Goal: Ask a question: Seek information or help from site administrators or community

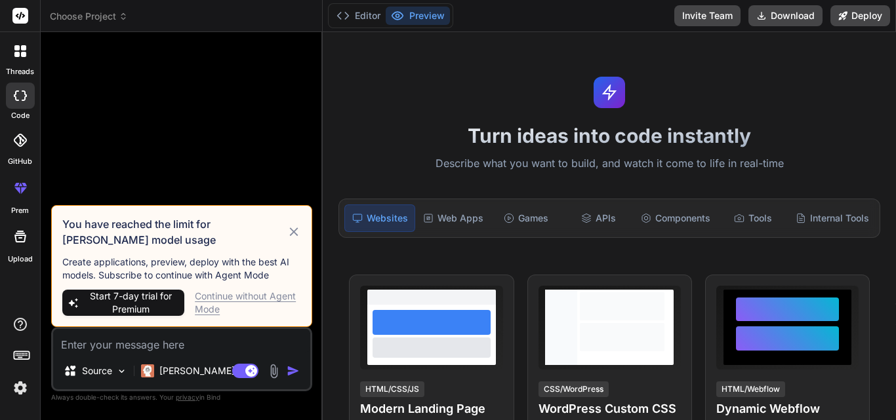
click at [240, 293] on div "Continue without Agent Mode" at bounding box center [248, 303] width 106 height 26
type textarea "x"
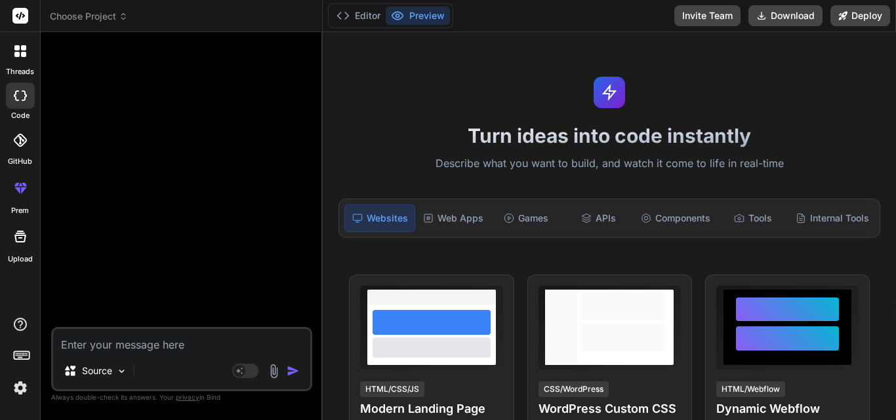
click at [141, 338] on textarea at bounding box center [181, 341] width 257 height 24
paste textarea "Charter Compliance Automation Platform Screens Design Principles Database-Drive…"
type textarea "Charter Compliance Automation Platform Screens Design Principles Database-Drive…"
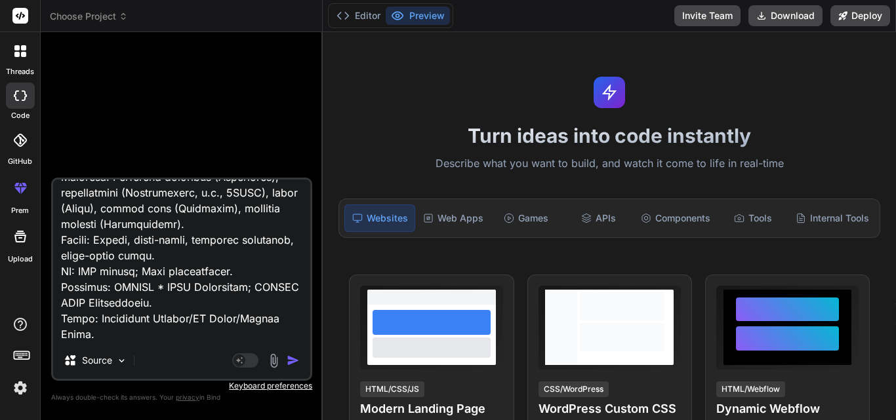
type textarea "x"
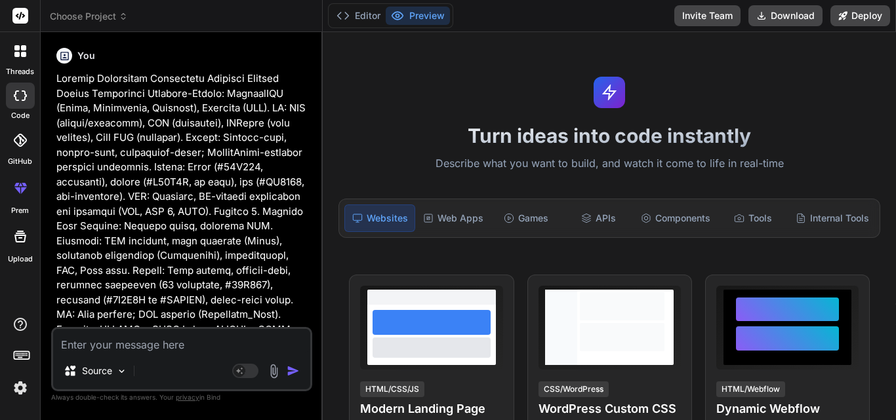
scroll to position [0, 0]
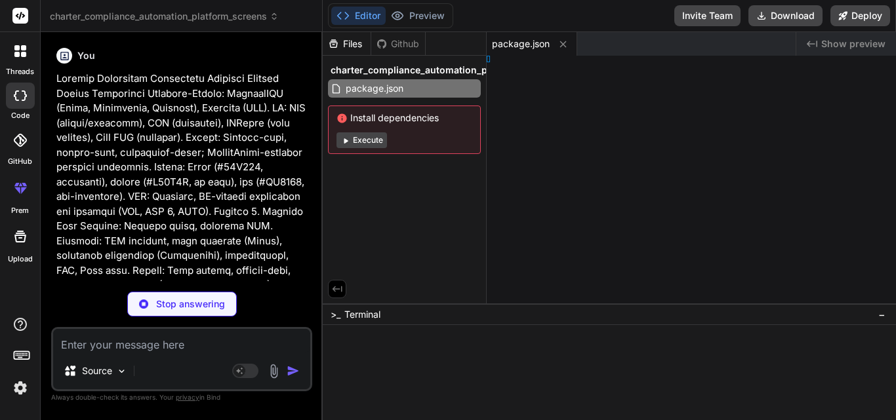
type textarea "x"
type textarea "ml>"
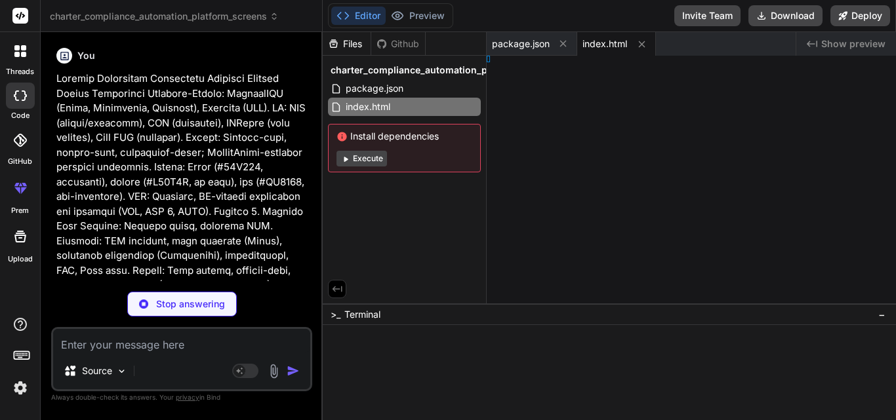
type textarea "x"
type textarea "}"
type textarea "x"
type textarea "}, }"
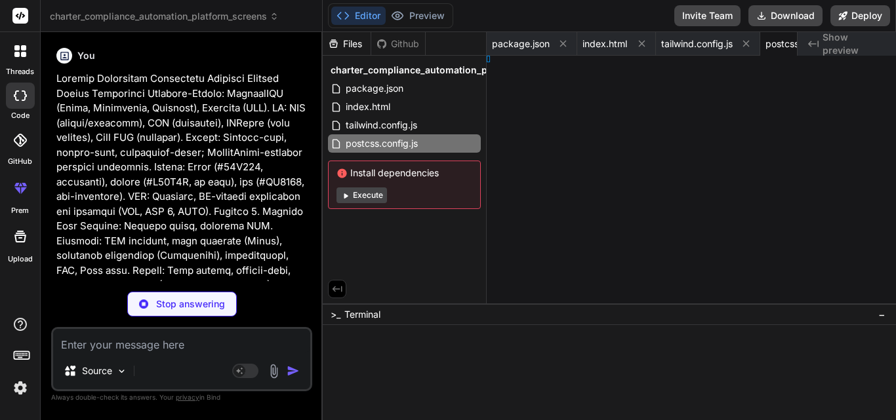
type textarea "x"
type textarea "e; }"
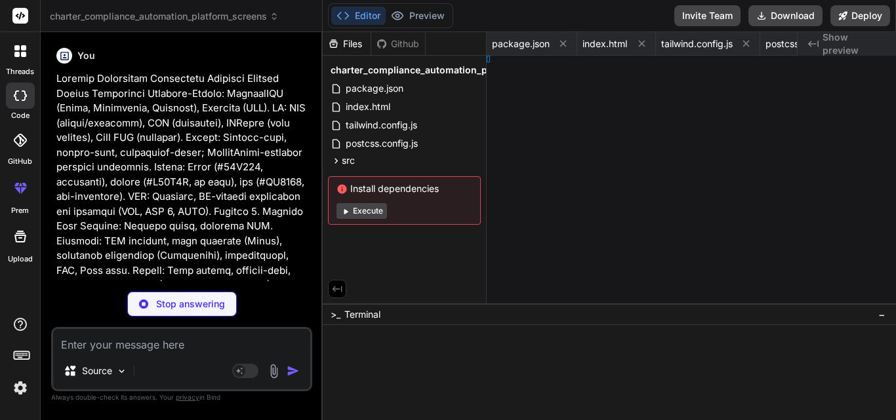
type textarea "x"
type textarea ";"
type textarea "x"
type textarea "und;"
type textarea "x"
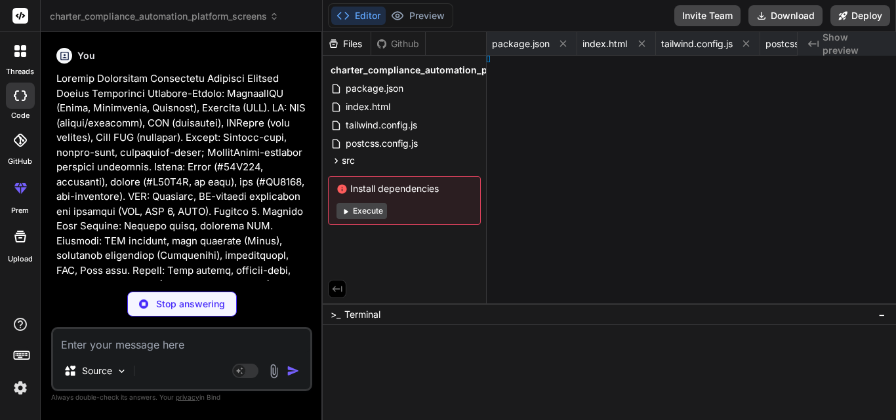
type textarea "x"
type textarea "ooter;"
type textarea "x"
type textarea "Page;"
type textarea "x"
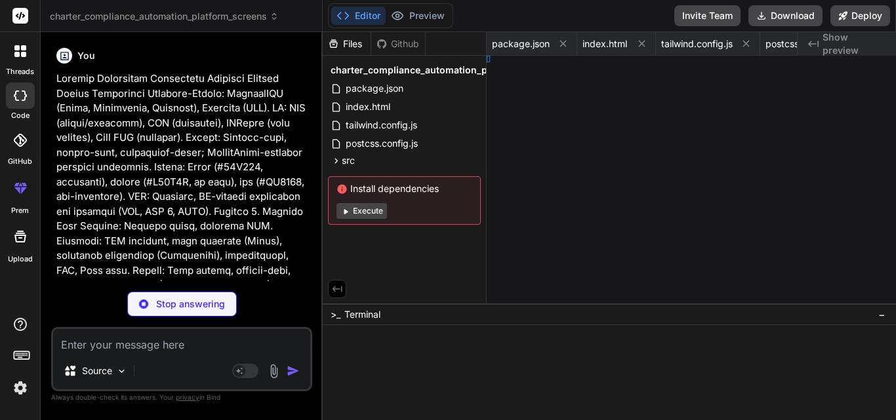
type textarea "age;"
type textarea "x"
type textarea "onPage;"
type textarea "x"
type textarea "ingPage;"
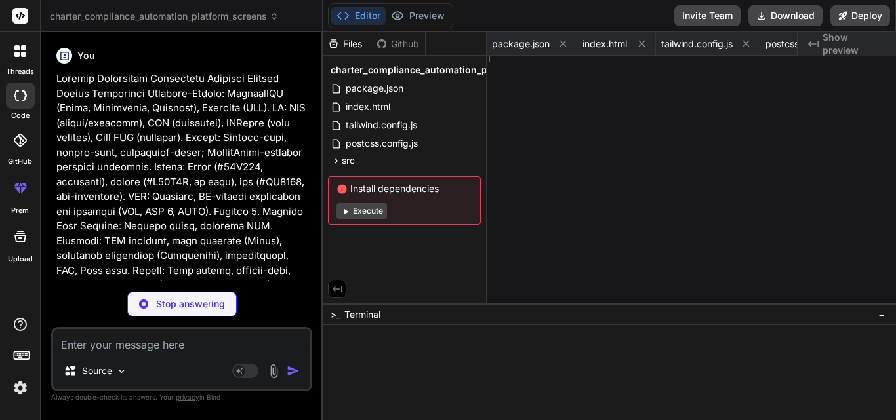
type textarea "x"
type textarea "[PERSON_NAME] App;"
type textarea "x"
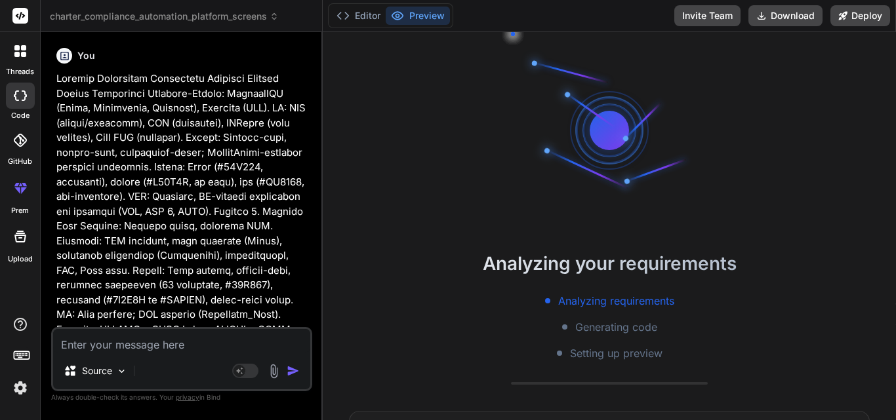
type textarea "</div> ); } export default App;"
type textarea "x"
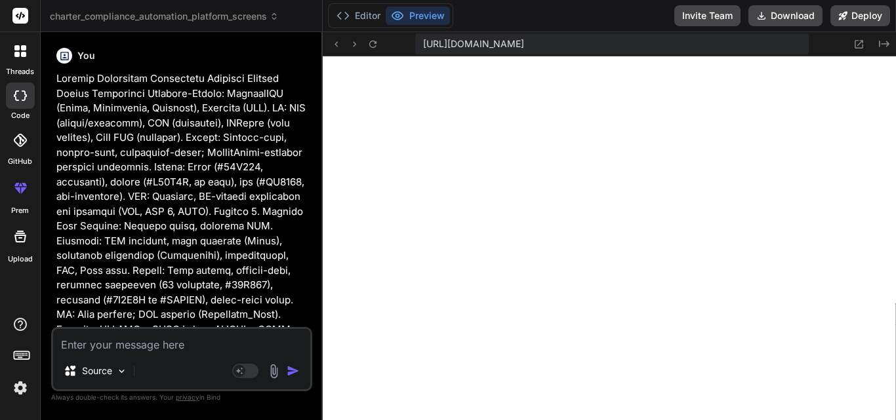
scroll to position [498, 0]
click at [193, 269] on p at bounding box center [182, 410] width 253 height 679
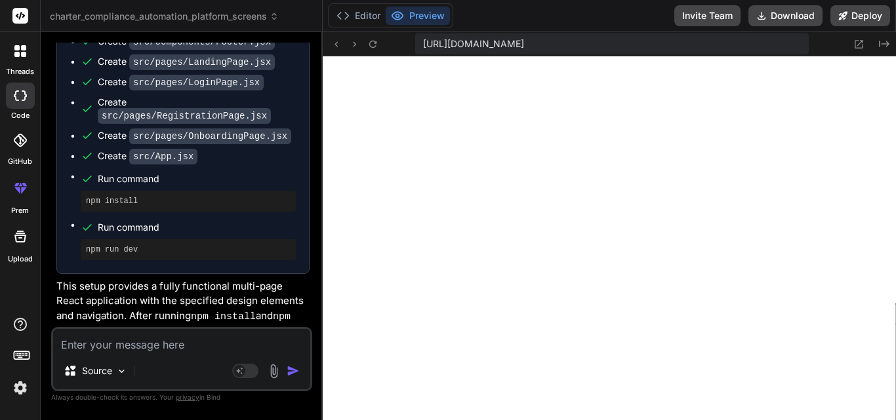
scroll to position [1602, 0]
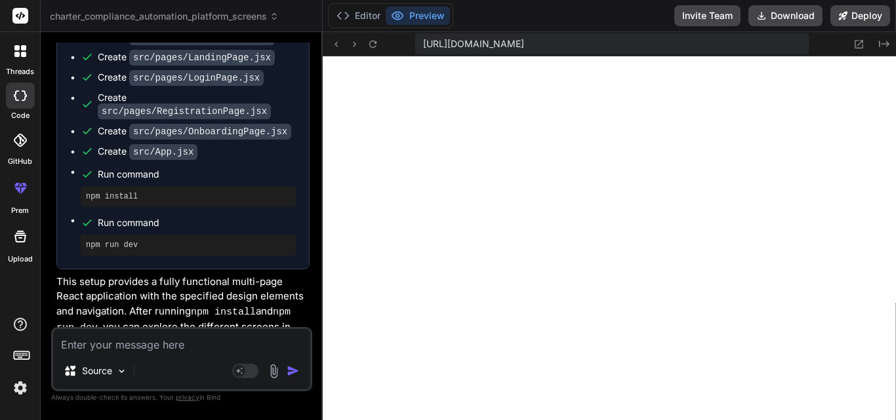
click at [146, 338] on textarea at bounding box center [181, 341] width 257 height 24
click at [300, 275] on p "This setup provides a fully functional multi-page React application with the sp…" at bounding box center [182, 335] width 253 height 121
click at [165, 342] on textarea at bounding box center [181, 341] width 257 height 24
type textarea "s"
type textarea "x"
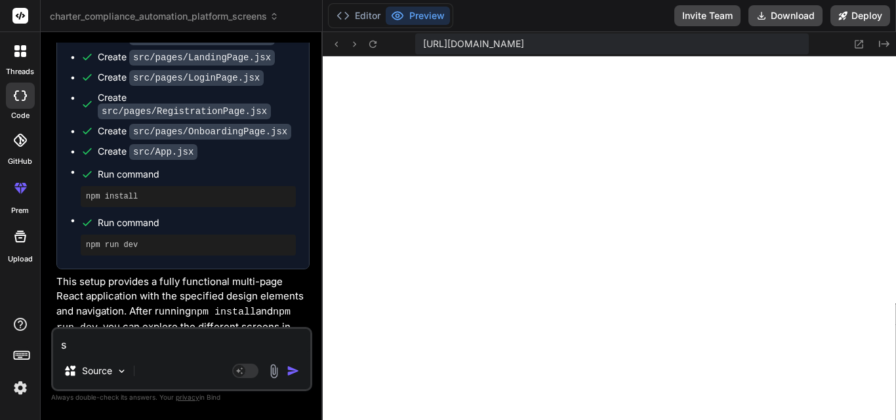
type textarea "sh"
type textarea "x"
type textarea "sho"
type textarea "x"
type textarea "shou"
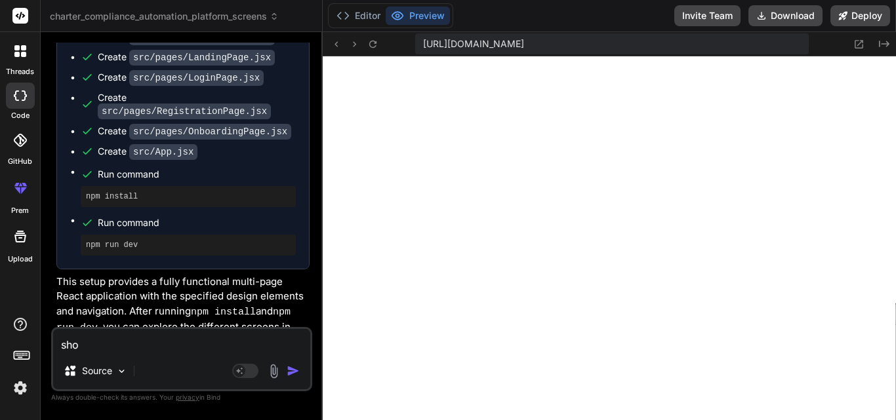
type textarea "x"
type textarea "shoul"
type textarea "x"
type textarea "should"
type textarea "x"
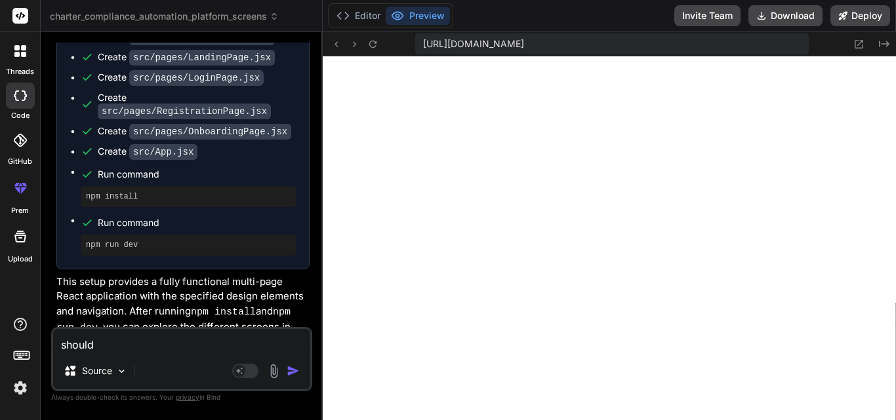
type textarea "should"
type textarea "x"
type textarea "should i"
type textarea "x"
type textarea "should i"
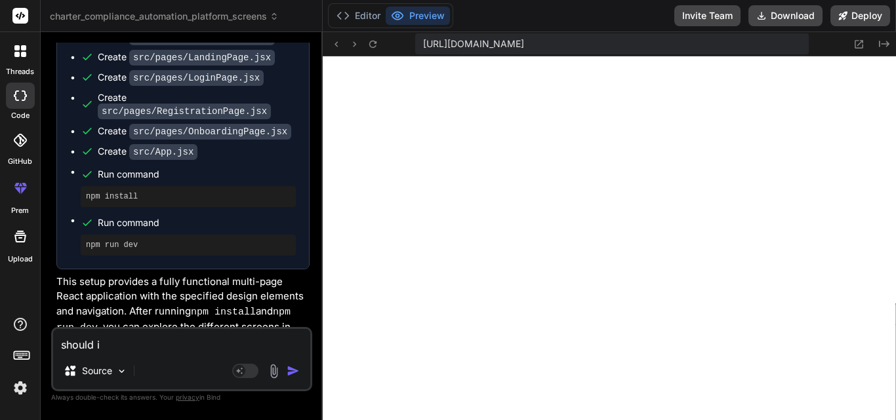
type textarea "x"
type textarea "should i p"
type textarea "x"
type textarea "should i pr"
type textarea "x"
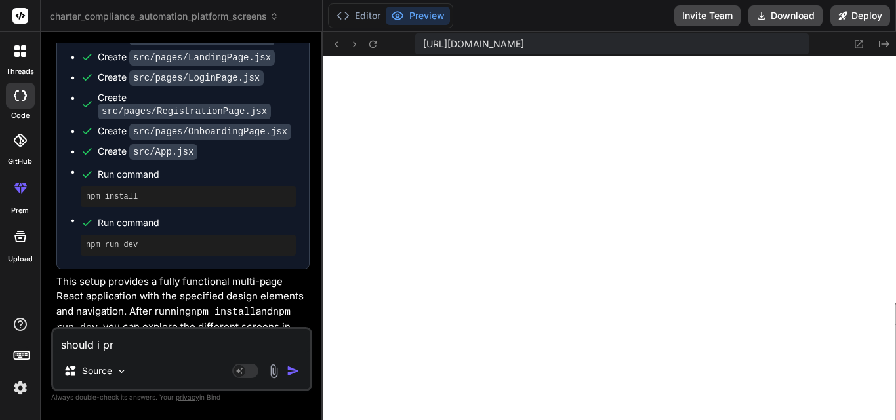
type textarea "should i pro"
type textarea "x"
type textarea "should i prov"
type textarea "x"
type textarea "should i provi"
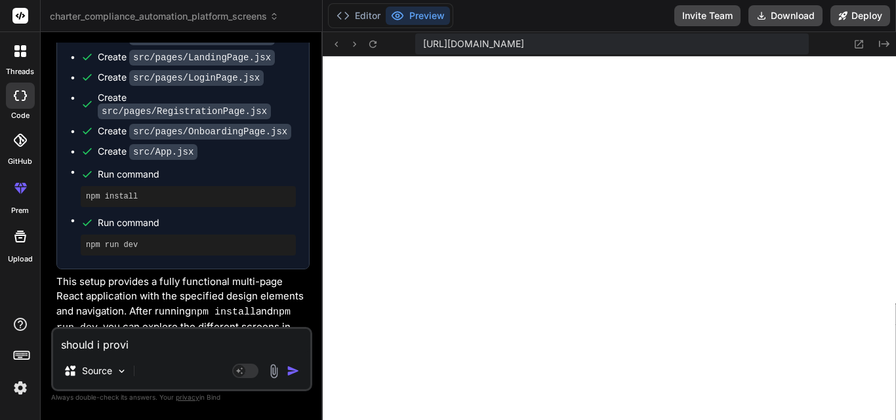
type textarea "x"
type textarea "should i provif"
type textarea "x"
type textarea "should i provi"
type textarea "x"
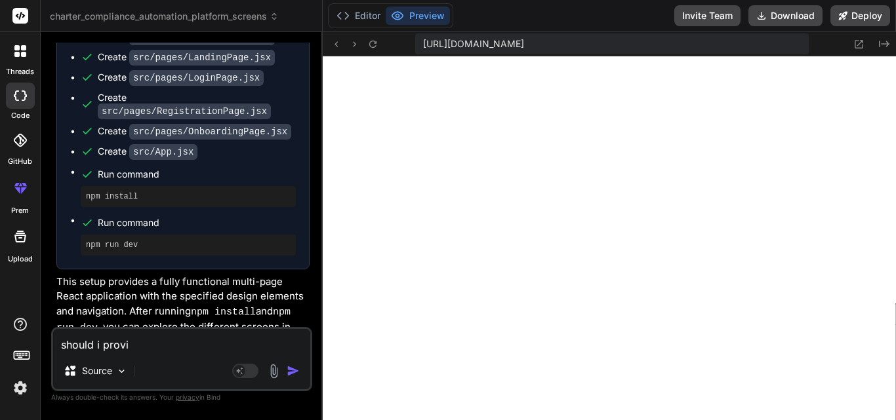
type textarea "should i prov"
type textarea "x"
type textarea "should i provi"
type textarea "x"
type textarea "should i provid"
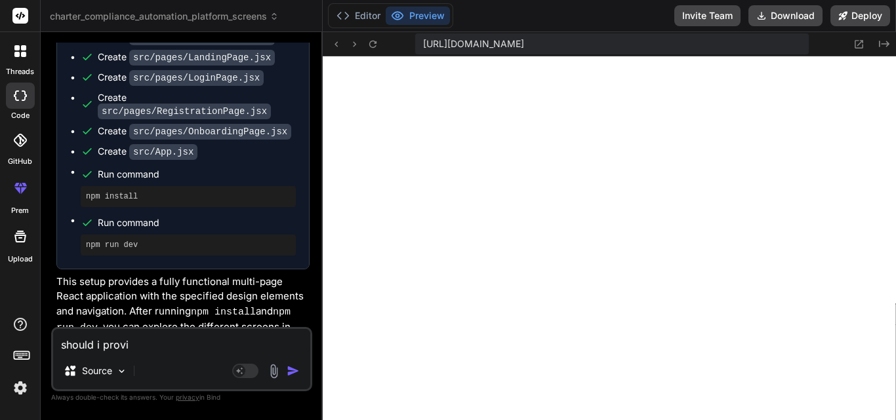
type textarea "x"
type textarea "should i provide"
type textarea "x"
type textarea "should i provide"
type textarea "x"
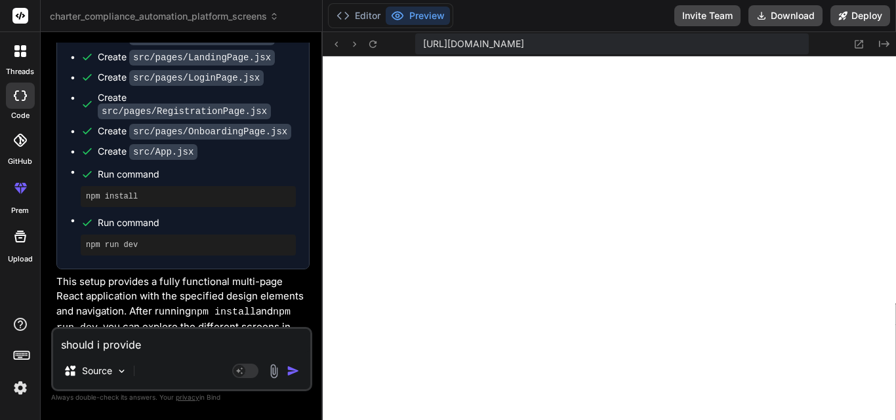
type textarea "should i provide G"
type textarea "x"
type textarea "should i provide Gr"
type textarea "x"
type textarea "should i provide Gro"
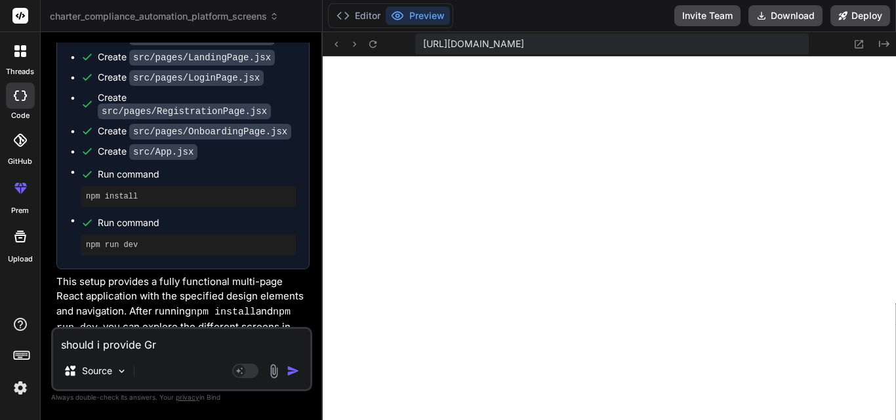
type textarea "x"
type textarea "should i provide Grok"
type textarea "x"
type textarea "should i provide Grok"
type textarea "x"
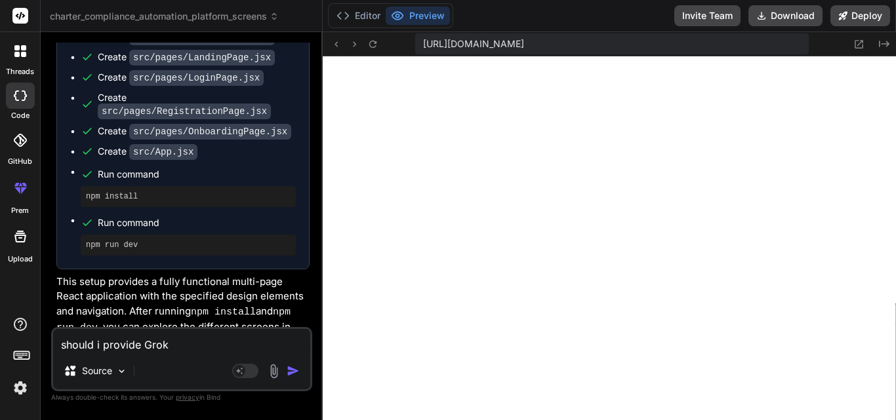
type textarea "should i provide Grok c"
type textarea "x"
type textarea "should i provide Grok ch"
type textarea "x"
type textarea "should i provide Grok cha"
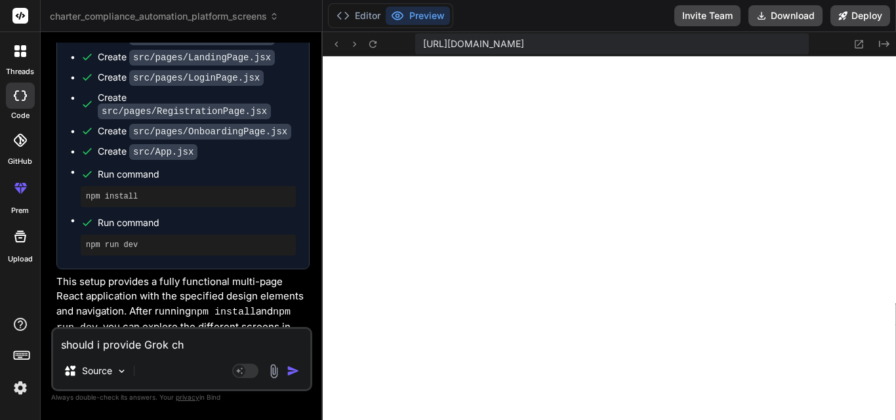
type textarea "x"
type textarea "should i provide Grok chat"
type textarea "x"
type textarea "should i provide Grok chat,"
type textarea "x"
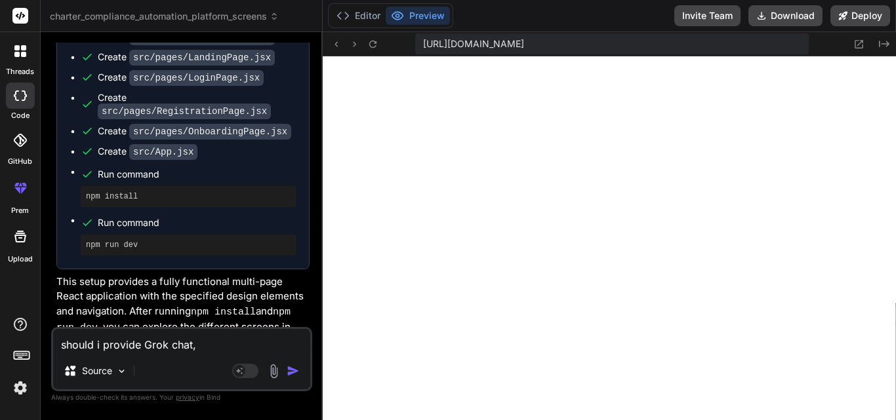
type textarea "should i provide Grok chat,"
type textarea "x"
type textarea "should i provide Grok chat, R"
type textarea "x"
type textarea "should i provide Grok chat, RA"
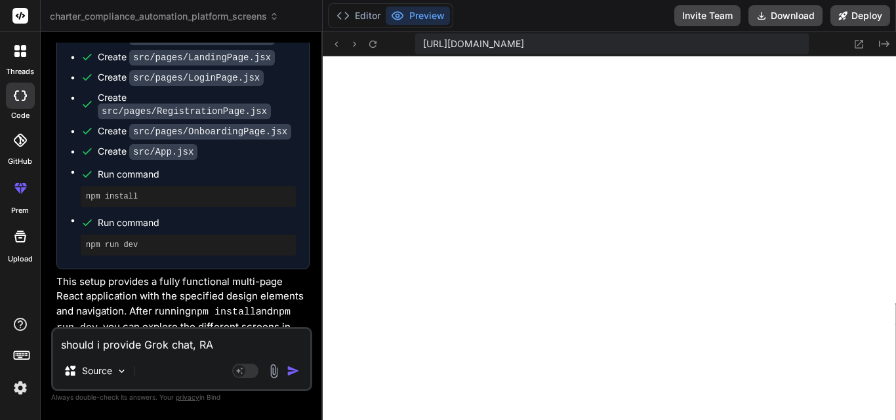
type textarea "x"
type textarea "should i provide Grok chat, RAG"
type textarea "x"
type textarea "should i provide Grok chat, RAG"
type textarea "x"
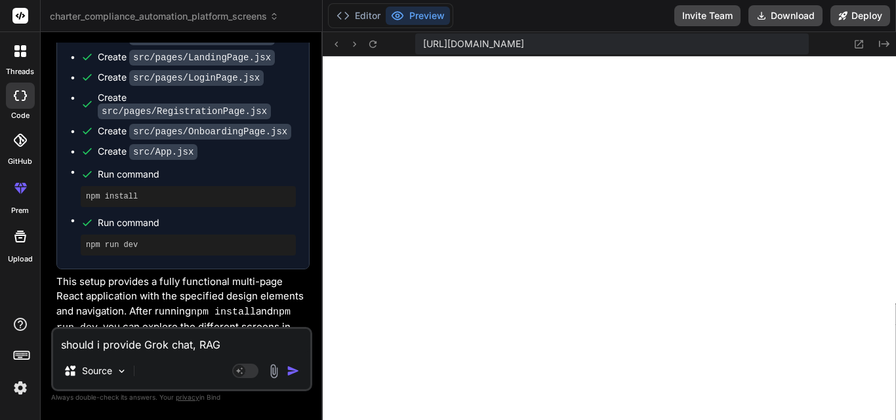
type textarea "should i provide Grok chat, RAG c"
type textarea "x"
type textarea "should i provide Grok chat, RAG co"
type textarea "x"
type textarea "should i provide Grok chat, RAG con"
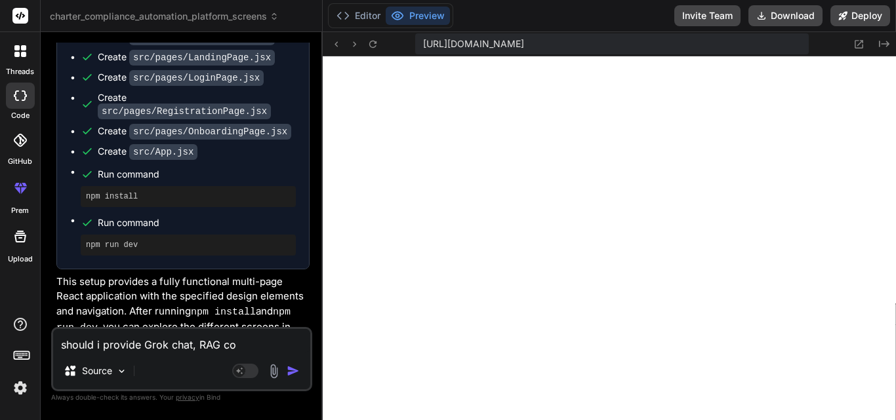
type textarea "x"
type textarea "should i provide Grok chat, RAG cont"
type textarea "x"
type textarea "should i provide Grok chat, RAG [PERSON_NAME]"
type textarea "x"
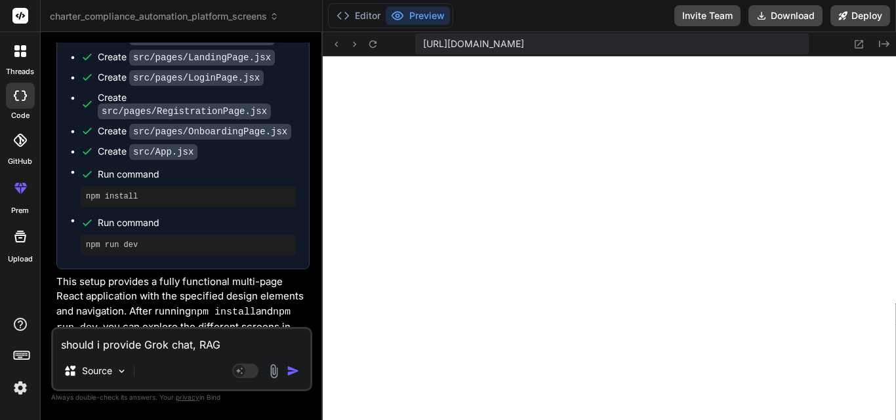
type textarea "should i provide Grok chat, RAG conten"
type textarea "x"
type textarea "should i provide Grok chat, RAG content"
type textarea "x"
type textarea "should i provide Grok chat, RAG content,"
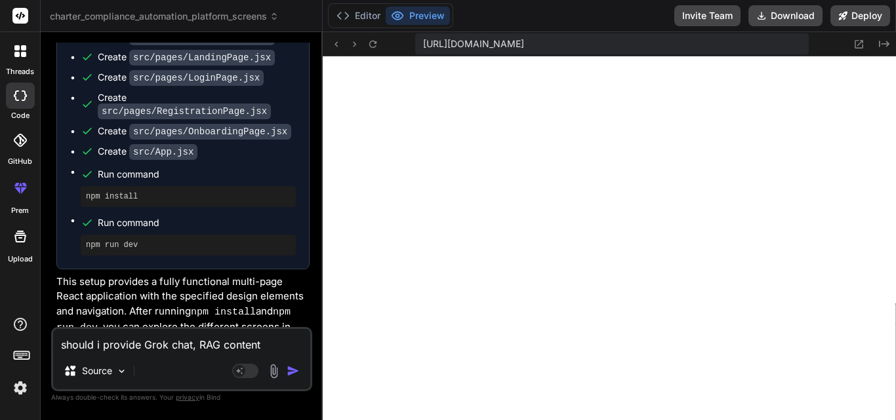
type textarea "x"
type textarea "should i provide Grok chat, RAG content,"
type textarea "x"
type textarea "should i provide Grok chat, RAG content, d"
type textarea "x"
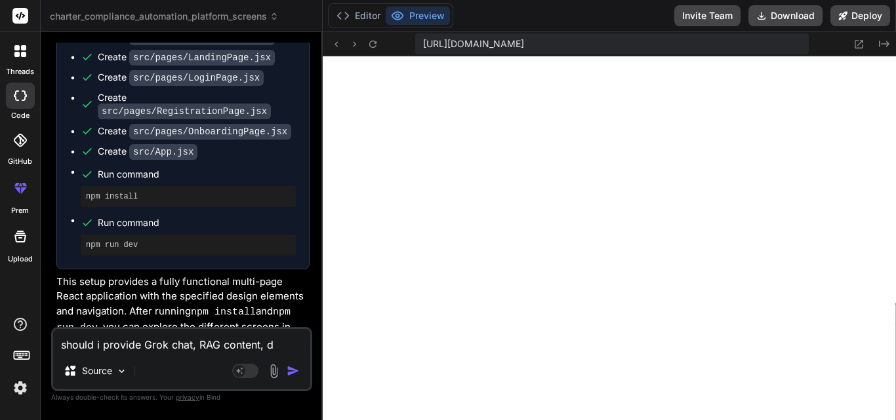
type textarea "should i provide Grok chat, RAG content, da"
type textarea "x"
type textarea "should i provide Grok chat, RAG content, dat"
type textarea "x"
type textarea "should i provide Grok chat, RAG content, data"
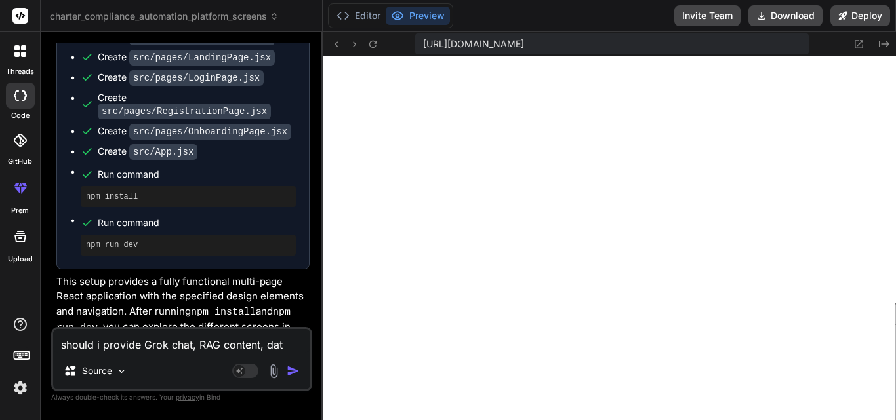
type textarea "x"
type textarea "should i provide Grok chat, RAG content, datab"
type textarea "x"
type textarea "should i provide Grok chat, RAG content, databa"
type textarea "x"
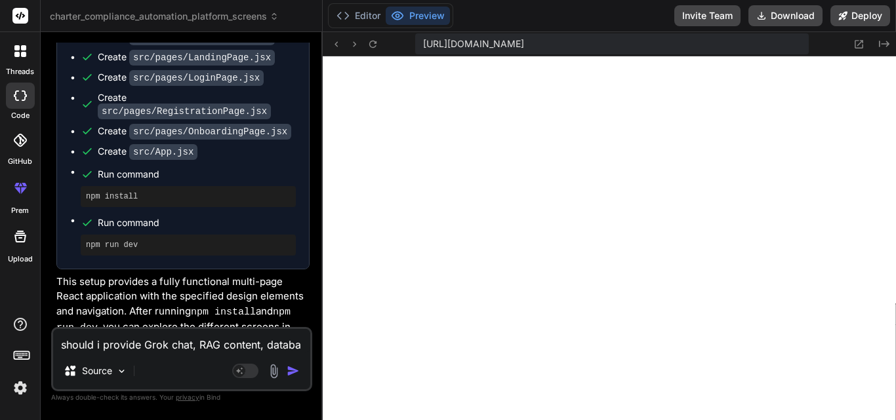
type textarea "should i provide Grok chat, RAG content, databas"
type textarea "x"
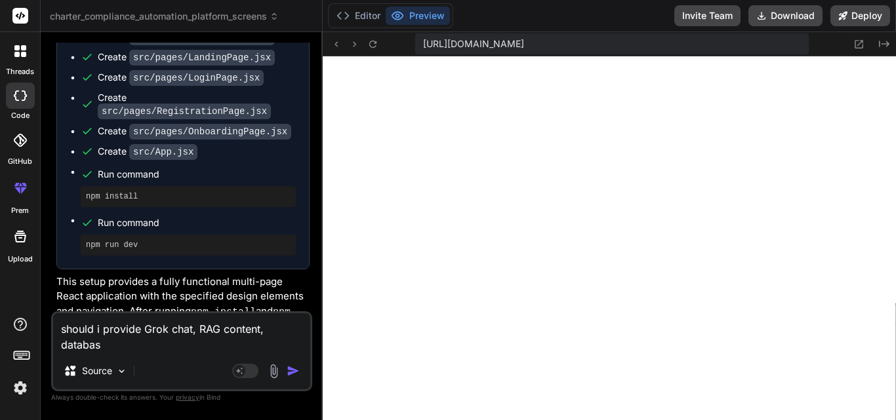
type textarea "should i provide Grok chat, RAG content, database"
type textarea "x"
type textarea "should i provide Grok chat, RAG content, database"
type textarea "x"
type textarea "should i provide Grok chat, RAG content, database a"
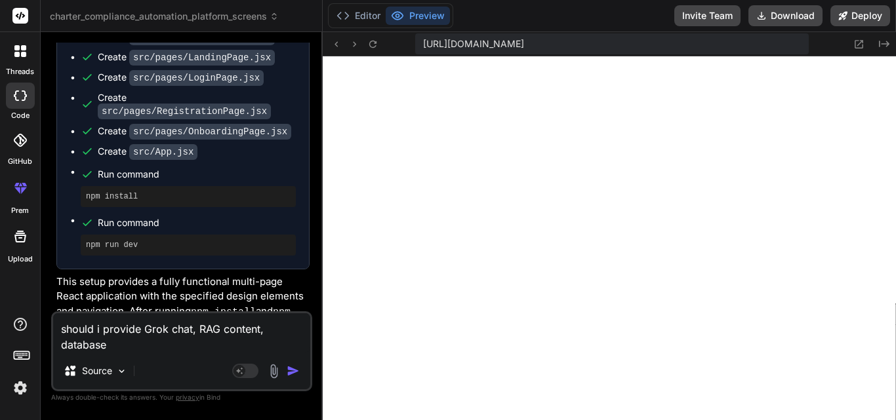
type textarea "x"
type textarea "should i provide Grok chat, RAG content, database ap"
type textarea "x"
type textarea "should i provide Grok chat, RAG content, database api"
type textarea "x"
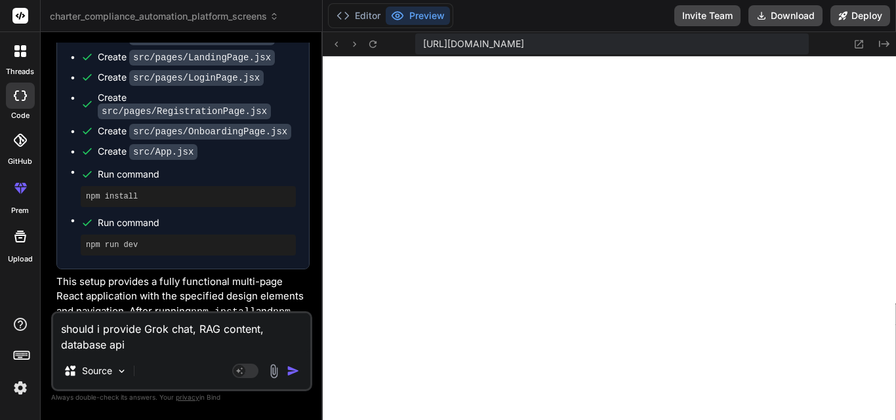
type textarea "should i provide Grok chat, RAG content, database api"
type textarea "x"
type textarea "should i provide Grok chat, RAG content, database api k"
type textarea "x"
type textarea "should i provide Grok chat, RAG content, database api ke"
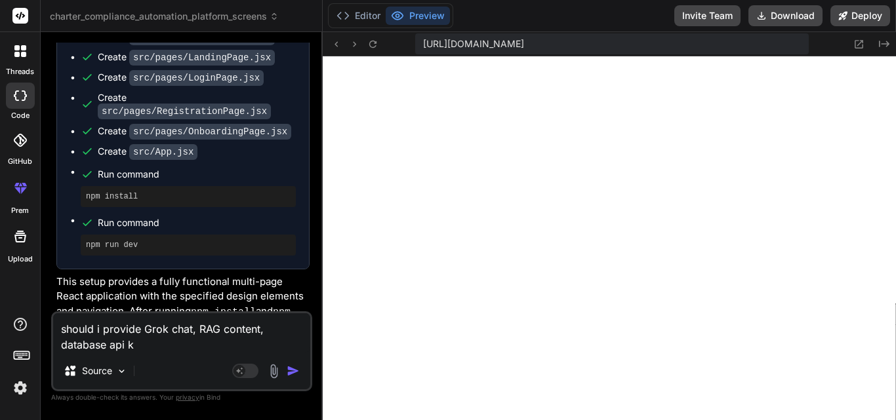
type textarea "x"
type textarea "should i provide Grok chat, RAG content, database api key"
type textarea "x"
type textarea "should i provide Grok chat, RAG content, database api key?"
type textarea "x"
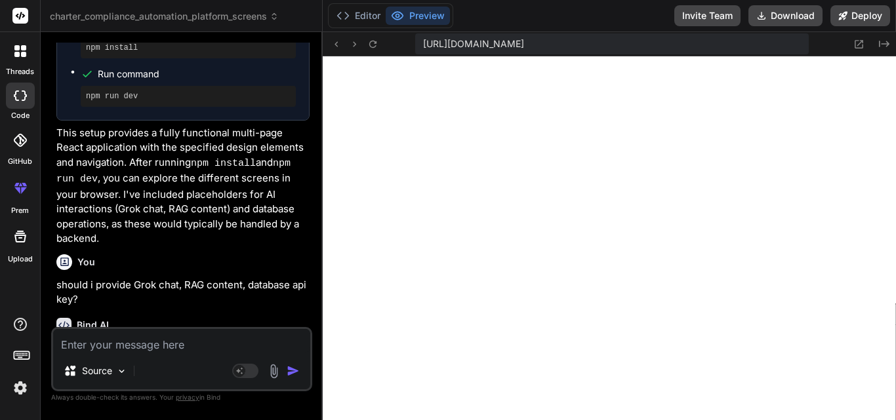
scroll to position [1753, 0]
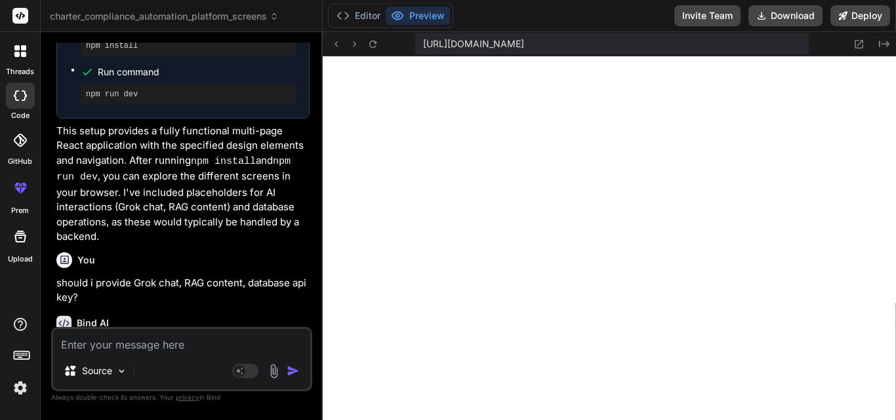
type textarea "x"
click at [227, 316] on div "Bind AI" at bounding box center [182, 323] width 253 height 15
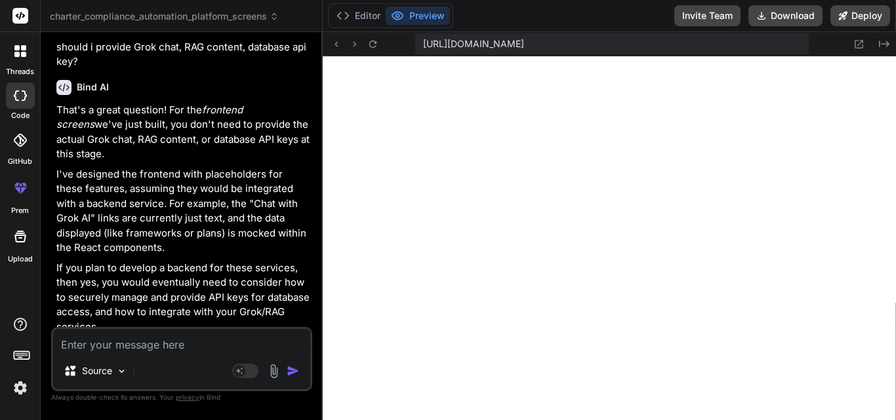
scroll to position [1993, 0]
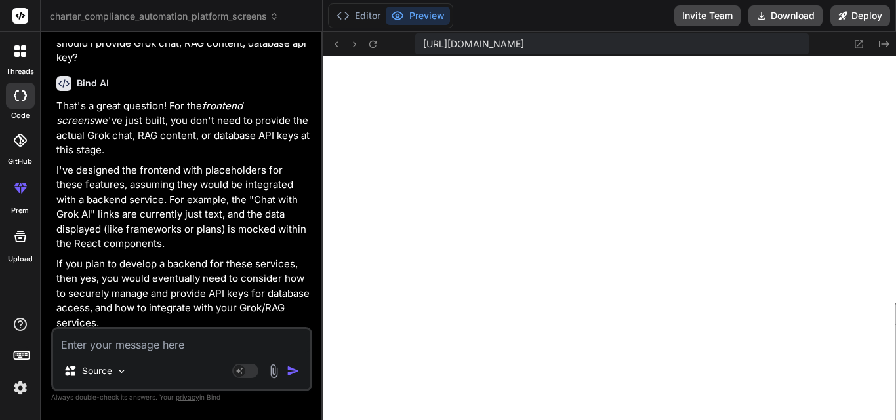
click at [153, 347] on textarea at bounding box center [181, 341] width 257 height 24
type textarea "i"
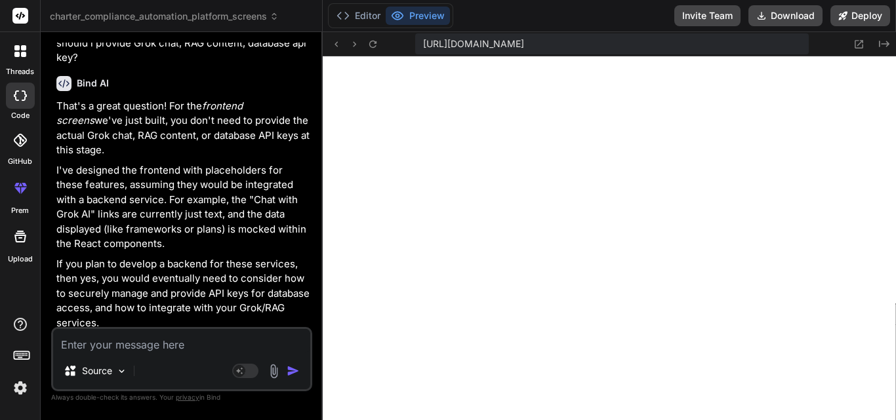
type textarea "x"
type textarea "i"
type textarea "x"
type textarea "i d"
type textarea "x"
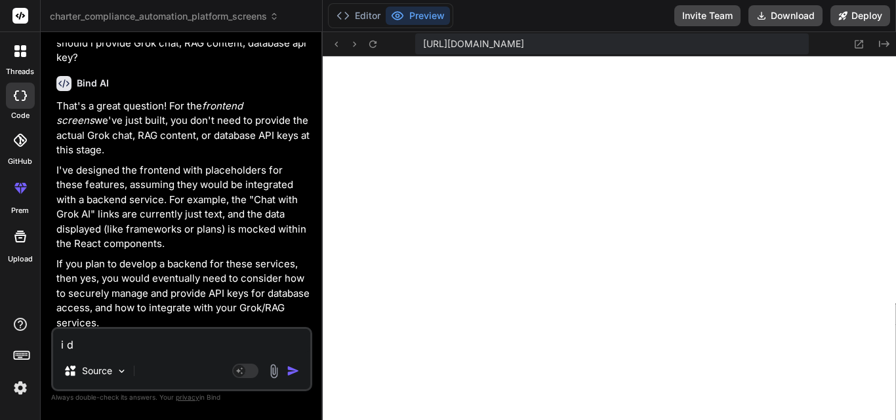
type textarea "i do"
type textarea "x"
type textarea "i don"
type textarea "x"
type textarea "i dont"
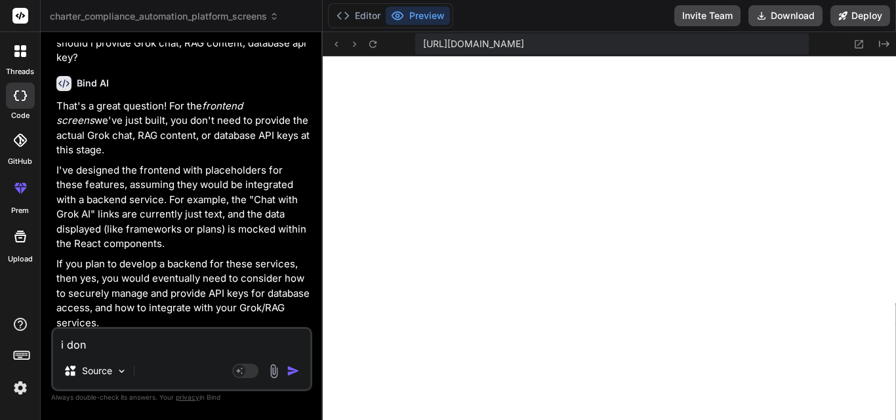
type textarea "x"
type textarea "i dont"
type textarea "x"
type textarea "i dont h"
type textarea "x"
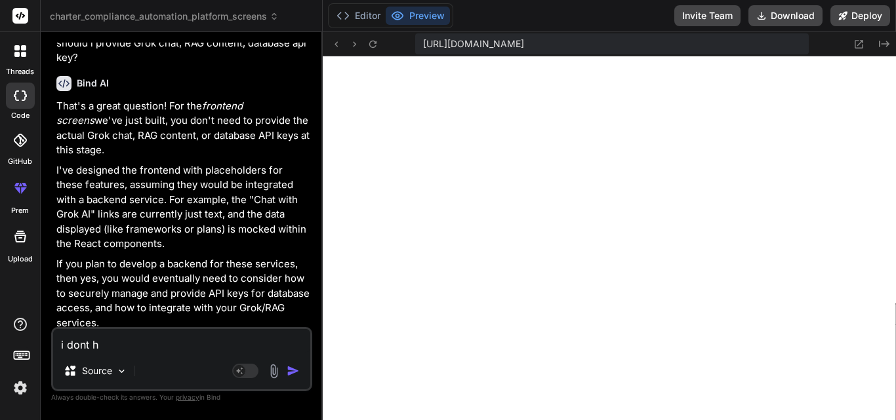
type textarea "i dont ha"
type textarea "x"
type textarea "i dont hav"
type textarea "x"
type textarea "i dont have"
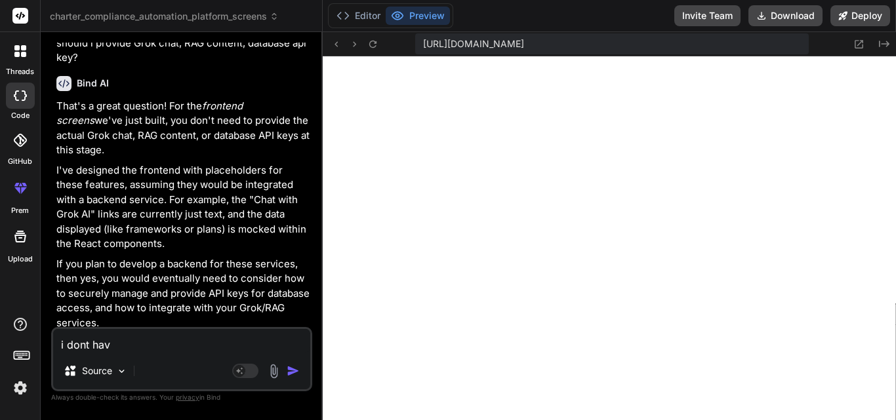
type textarea "x"
type textarea "i dont have"
type textarea "x"
type textarea "i dont have a"
type textarea "x"
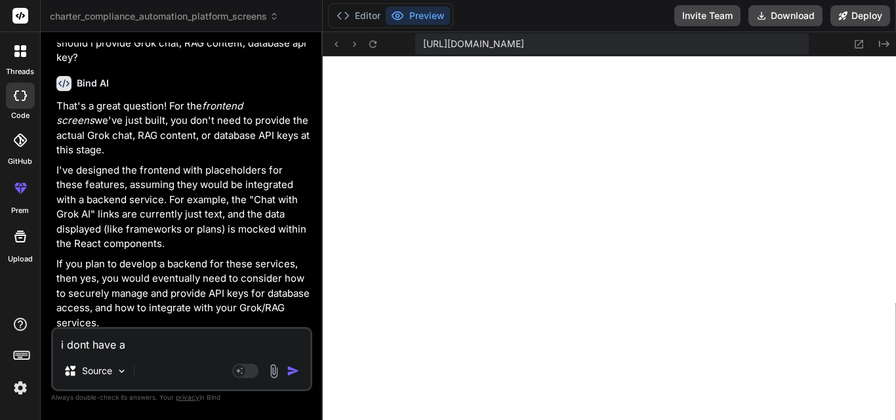
type textarea "i dont have an"
type textarea "x"
type textarea "i dont have any"
type textarea "x"
type textarea "i dont have any"
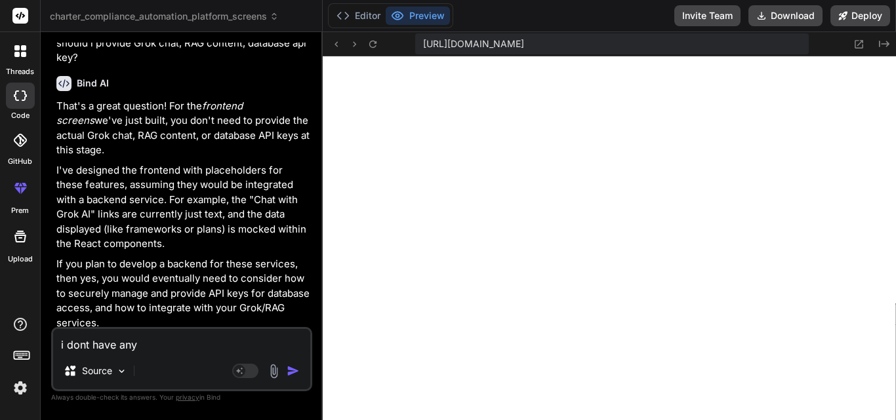
type textarea "x"
type textarea "i dont have any s"
type textarea "x"
type textarea "i dont have any sp"
type textarea "x"
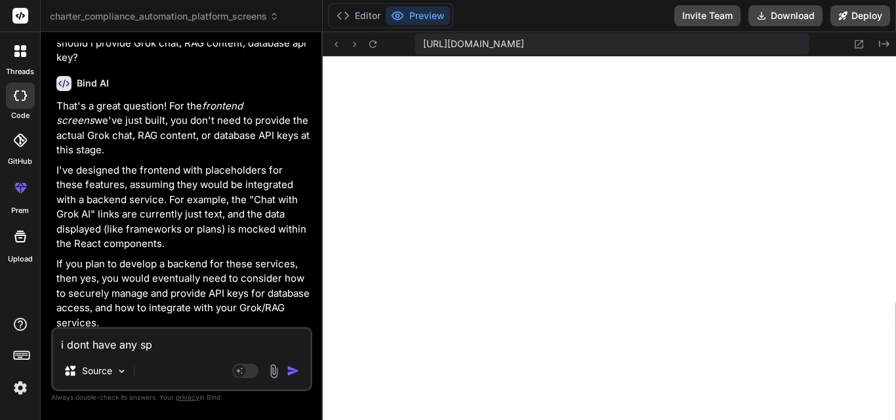
type textarea "i dont have any spe"
type textarea "x"
type textarea "i dont have any spec"
type textarea "x"
type textarea "i dont have any speci"
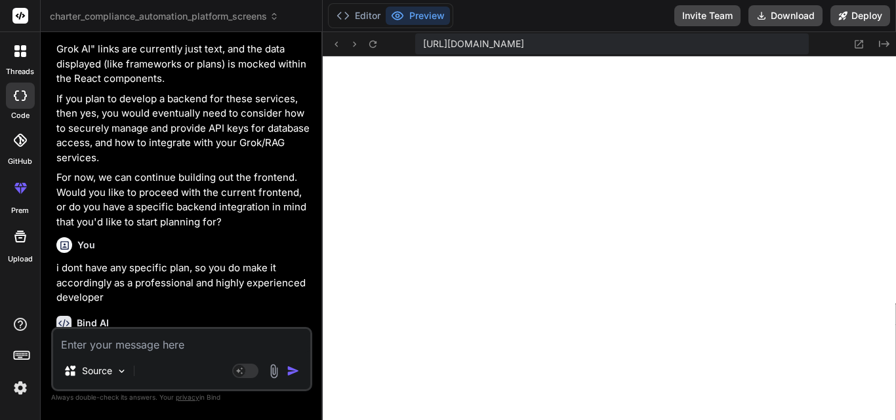
scroll to position [922, 0]
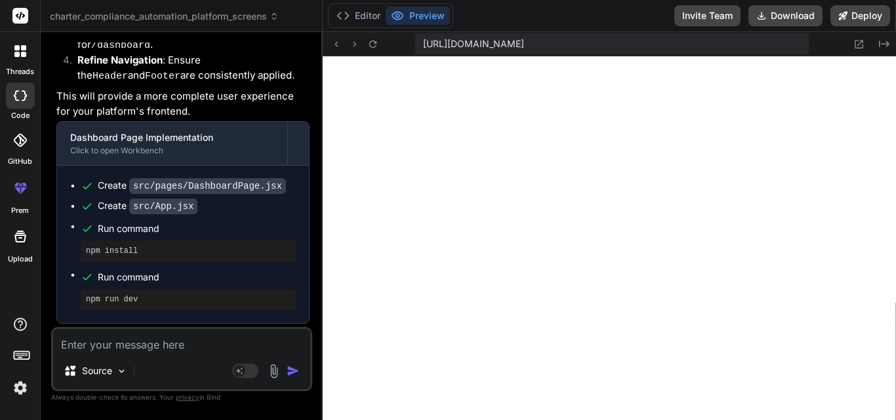
scroll to position [2812, 0]
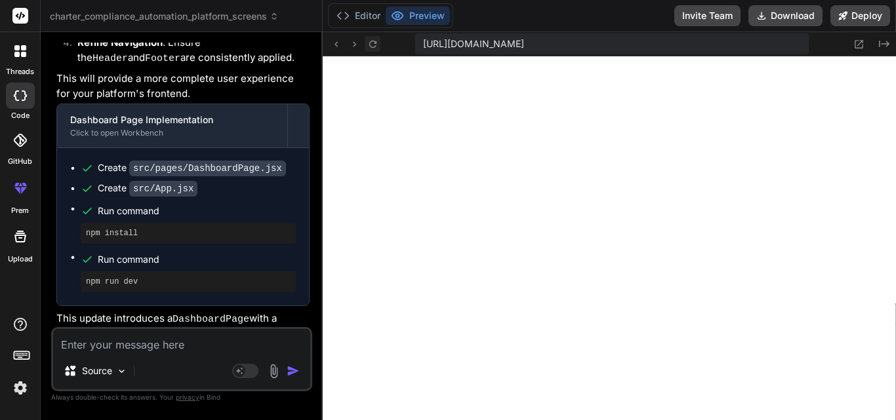
click at [369, 42] on icon at bounding box center [372, 44] width 11 height 11
click at [175, 344] on textarea at bounding box center [181, 341] width 257 height 24
click at [225, 311] on p "This update introduces a DashboardPage with a compliance overview, framework st…" at bounding box center [182, 357] width 253 height 92
